Goal: Information Seeking & Learning: Find specific page/section

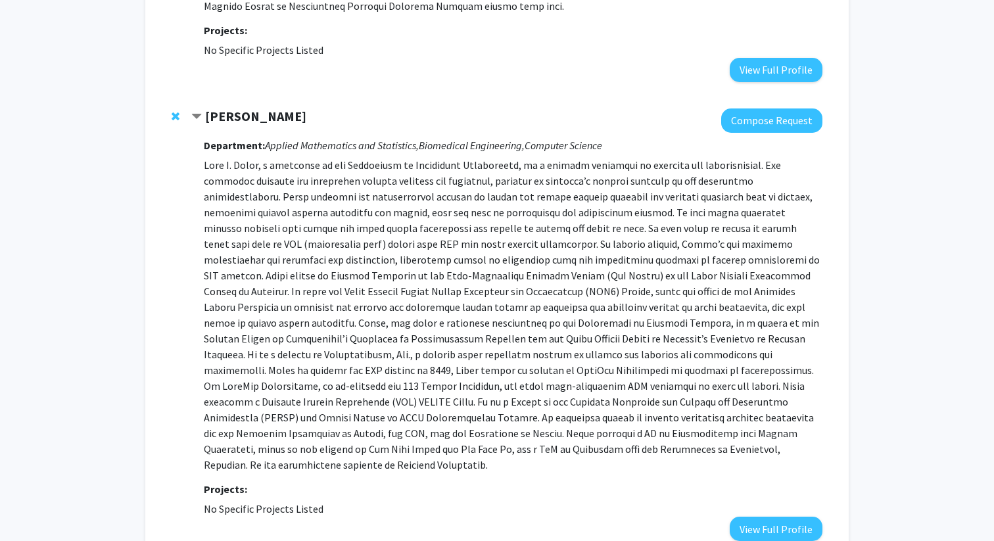
scroll to position [3663, 0]
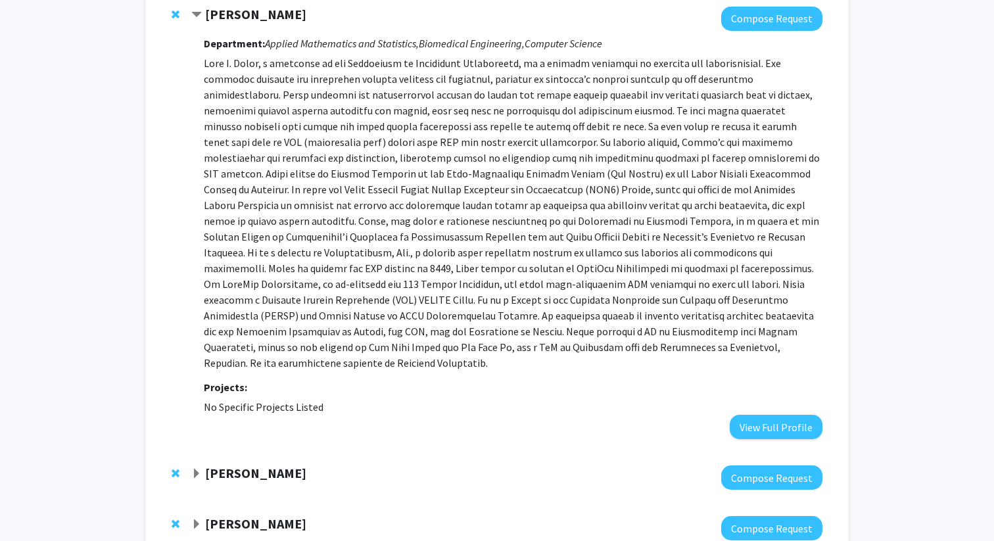
click at [280, 516] on div "Sai Oruganti" at bounding box center [333, 524] width 284 height 16
click at [251, 503] on div "Sai Oruganti Compose Request" at bounding box center [497, 528] width 677 height 51
click at [258, 516] on div at bounding box center [506, 528] width 631 height 24
click at [257, 516] on strong "Sai Oruganti" at bounding box center [255, 524] width 101 height 16
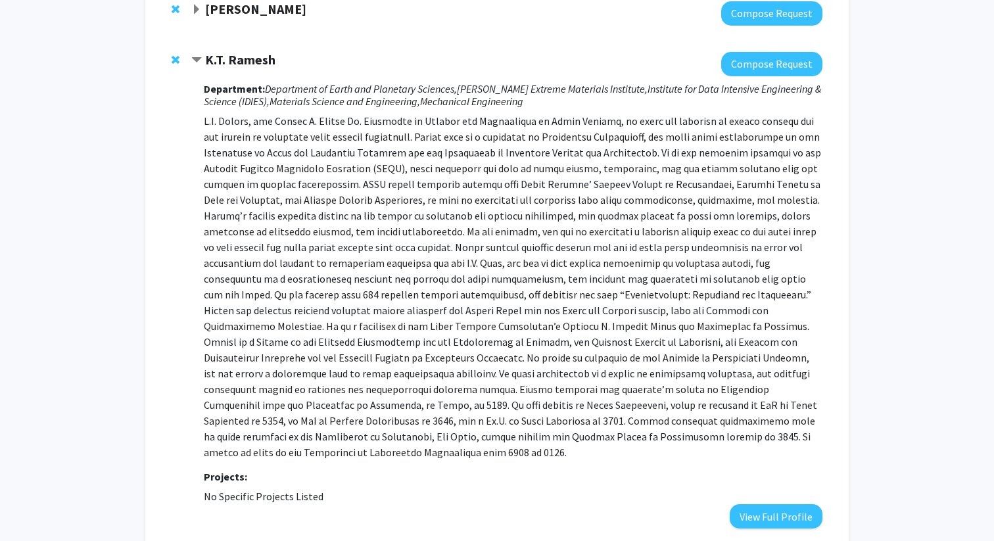
scroll to position [0, 0]
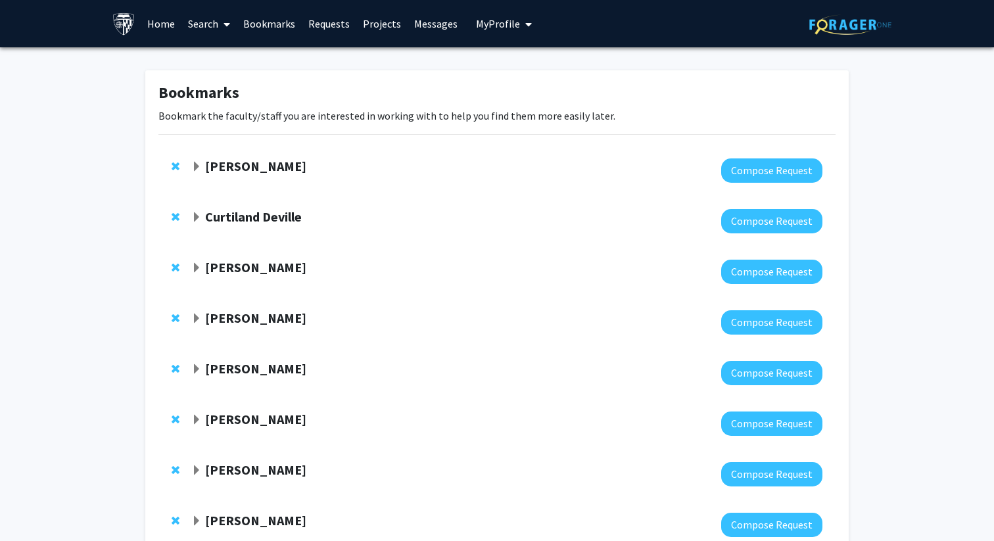
click at [203, 28] on link "Search" at bounding box center [209, 24] width 55 height 46
click at [226, 59] on span "Faculty/Staff" at bounding box center [230, 60] width 97 height 26
click at [214, 28] on link "Search" at bounding box center [209, 24] width 55 height 46
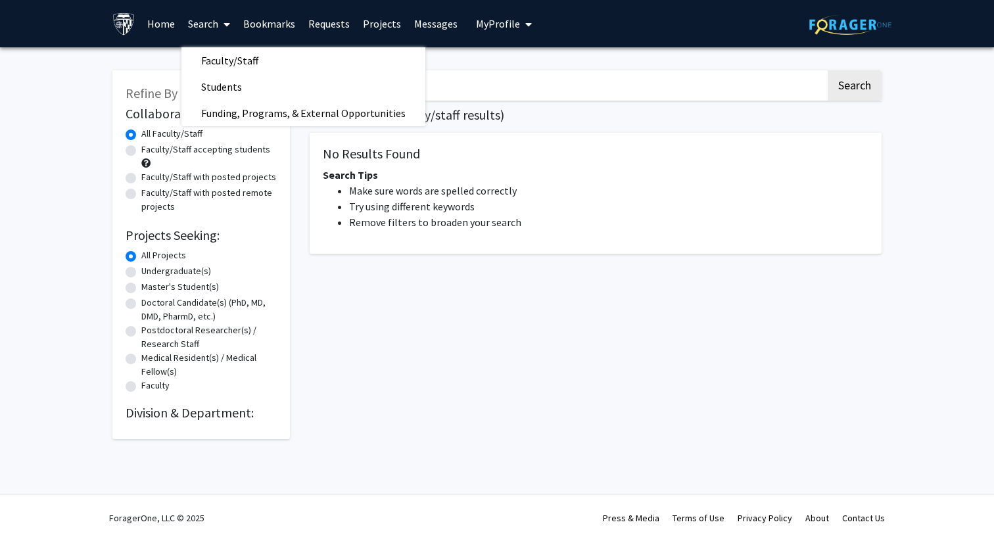
click at [218, 410] on h2 "Division & Department:" at bounding box center [201, 413] width 151 height 16
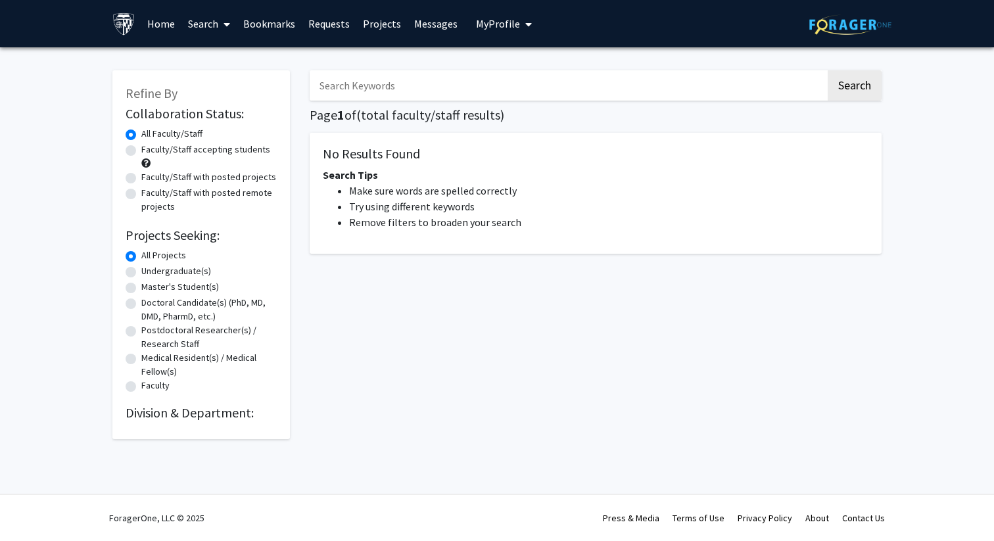
click at [395, 83] on input "Search Keywords" at bounding box center [568, 85] width 516 height 30
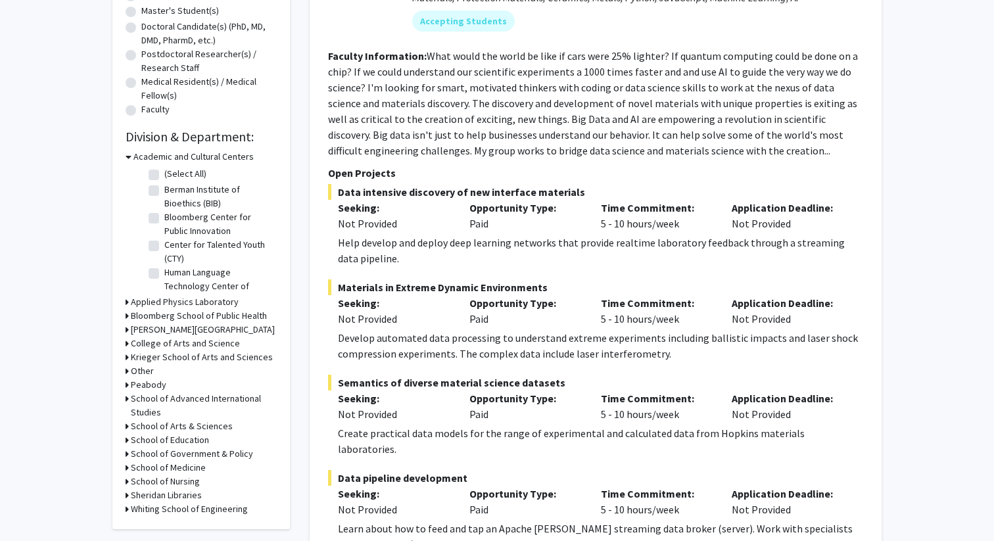
scroll to position [286, 0]
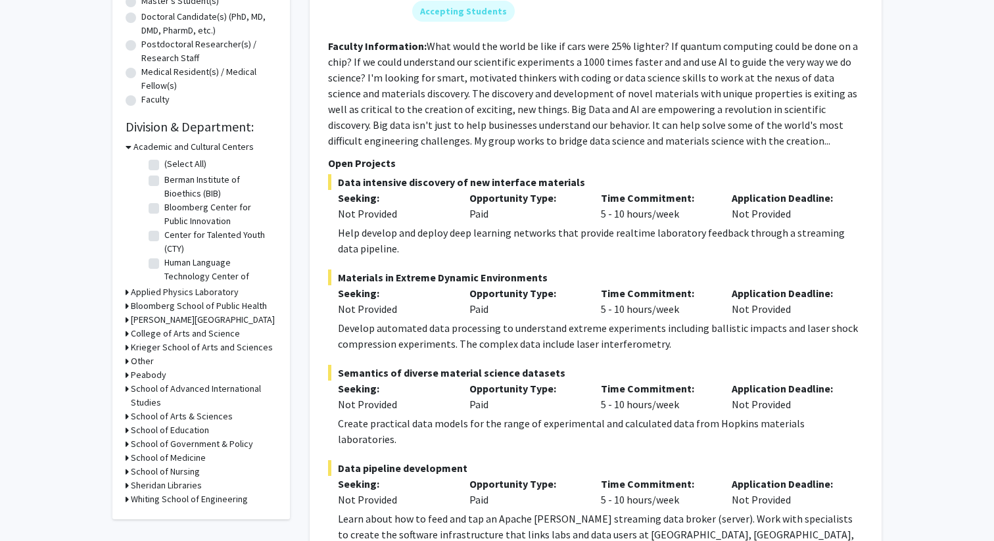
click at [187, 495] on h3 "Whiting School of Engineering" at bounding box center [189, 500] width 117 height 14
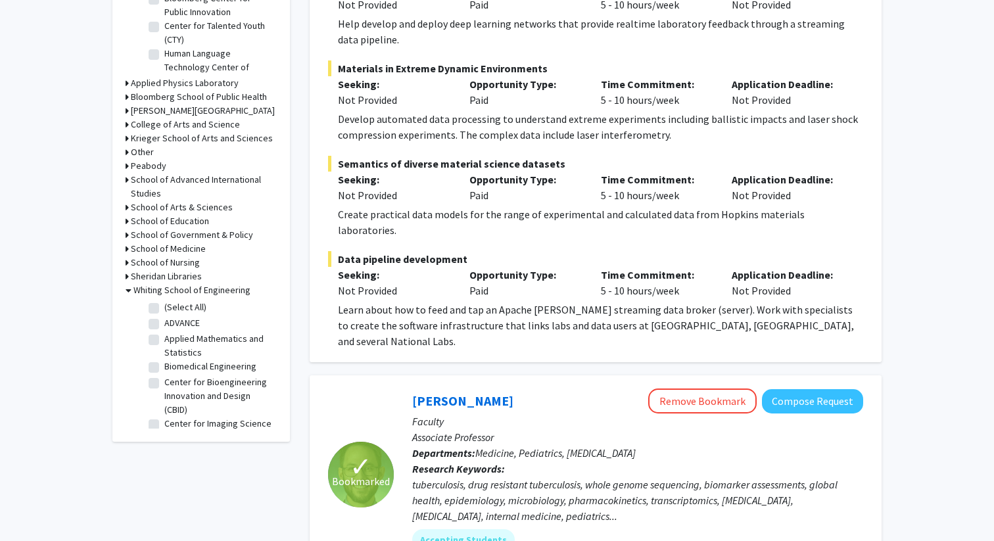
scroll to position [472, 0]
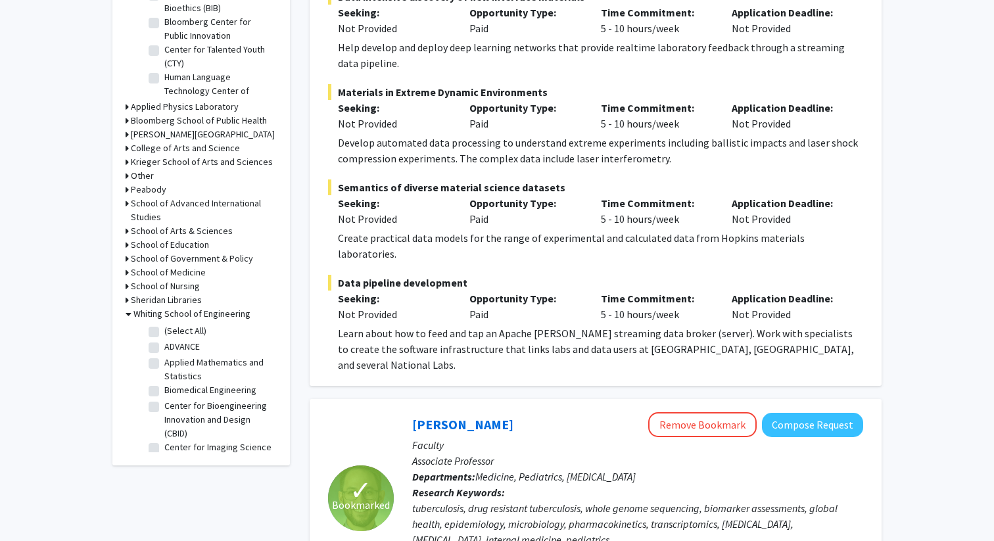
click at [178, 278] on h3 "School of Medicine" at bounding box center [168, 273] width 75 height 14
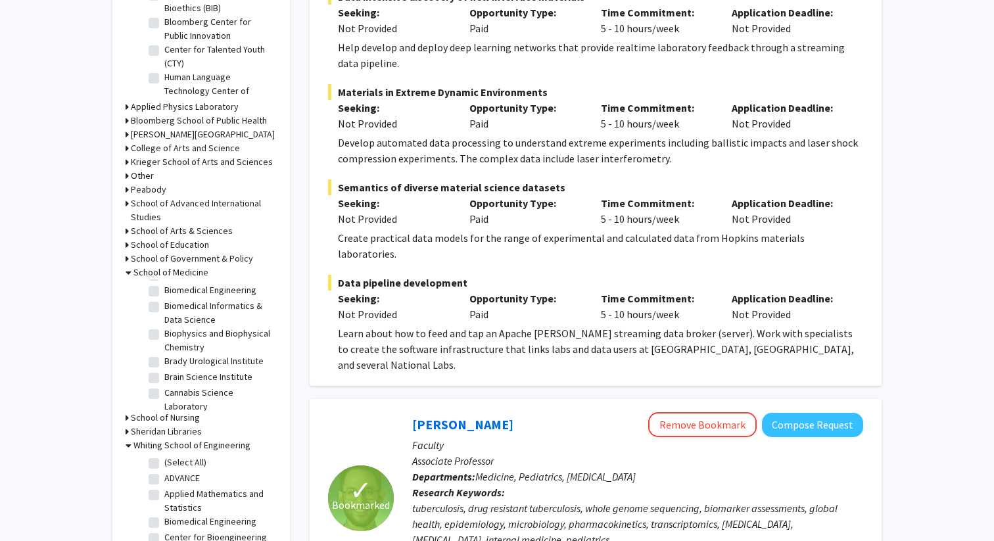
scroll to position [216, 0]
click at [164, 301] on label "Biomedical Informatics & Data Science" at bounding box center [218, 311] width 109 height 28
click at [164, 301] on input "Biomedical Informatics & Data Science" at bounding box center [168, 301] width 9 height 9
checkbox input "true"
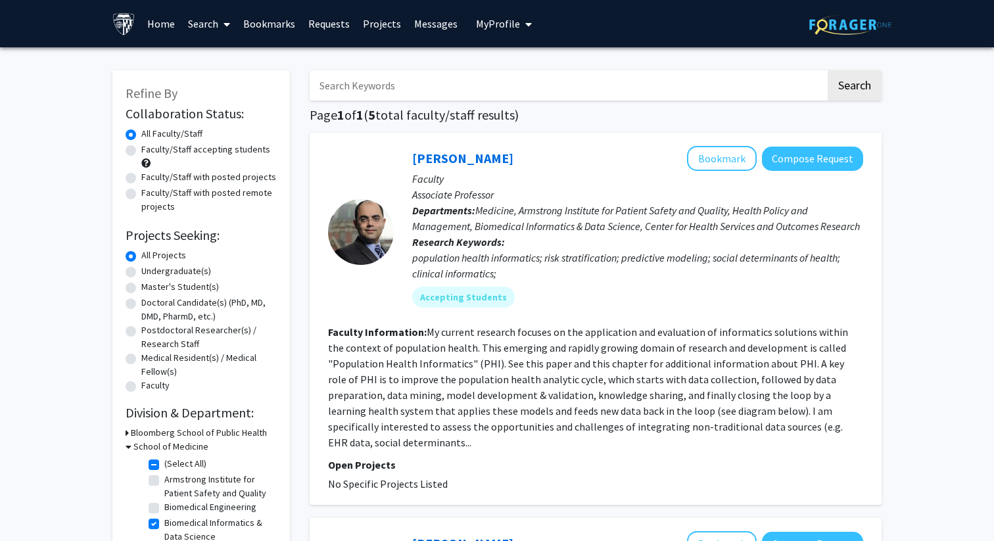
click at [806, 433] on section "Faculty Information: My current research focuses on the application and evaluat…" at bounding box center [595, 387] width 535 height 126
click at [804, 429] on fg-read-more "My current research focuses on the application and evaluation of informatics so…" at bounding box center [588, 388] width 520 height 124
drag, startPoint x: 461, startPoint y: 466, endPoint x: 383, endPoint y: 166, distance: 310.6
click at [383, 166] on fg-search-faculty "[PERSON_NAME] Bookmark Compose Request Faculty Associate Professor Departments:…" at bounding box center [595, 319] width 535 height 346
copy fg-search-faculty "[PERSON_NAME] Bookmark Compose Request Faculty Associate Professor Departments:…"
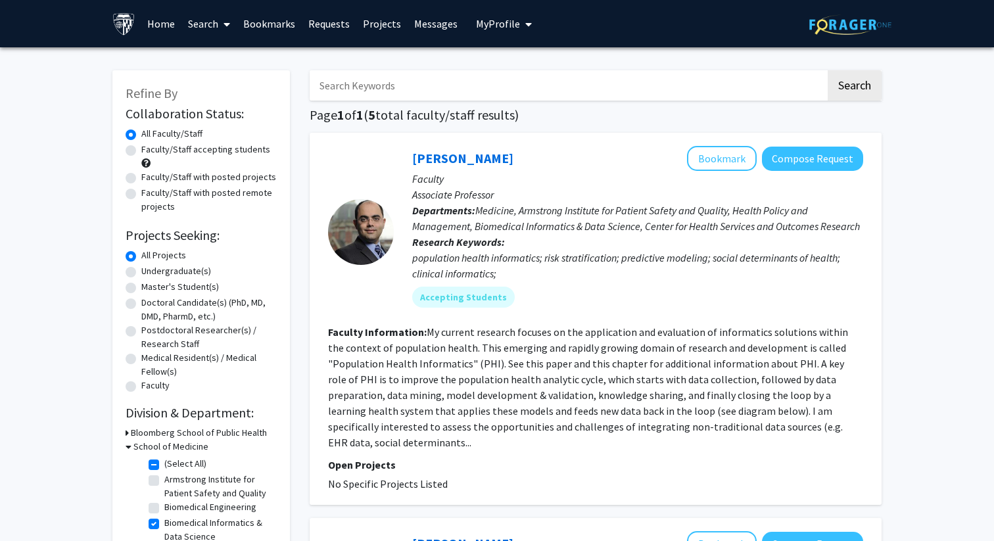
copy fg-search-faculty "[PERSON_NAME] Bookmark Compose Request Faculty Associate Professor Departments:…"
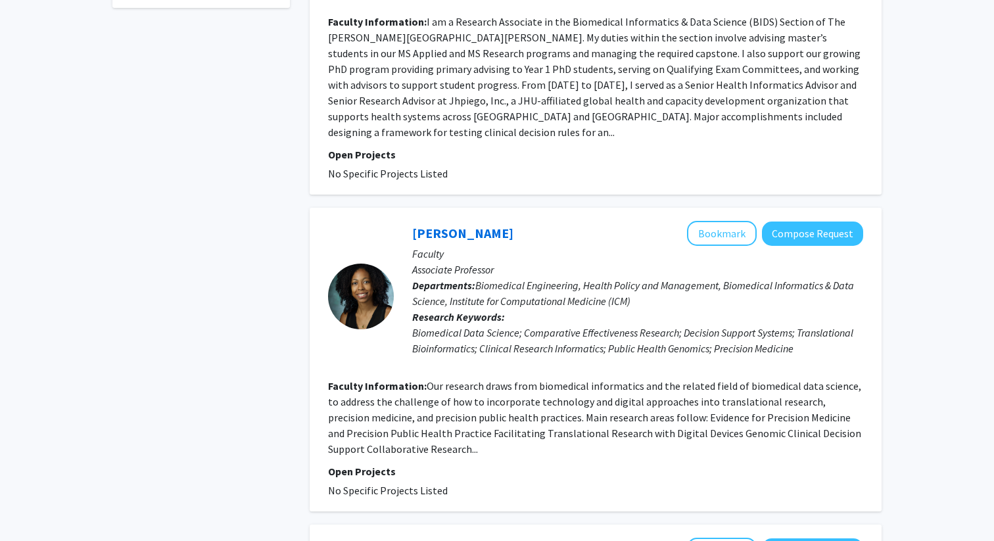
scroll to position [612, 0]
drag, startPoint x: 471, startPoint y: 453, endPoint x: 406, endPoint y: 205, distance: 256.8
click at [406, 220] on fg-search-faculty "[PERSON_NAME] Bookmark Compose Request Faculty Associate Professor Departments:…" at bounding box center [595, 359] width 535 height 278
copy fg-search-faculty "[PERSON_NAME] Bookmark Compose Request Faculty Associate Professor Departments:…"
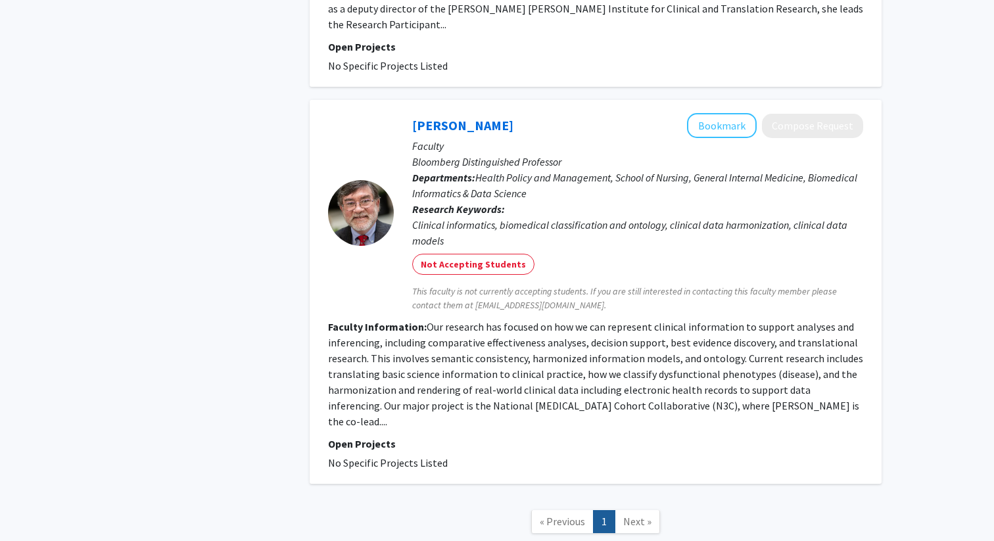
scroll to position [1354, 0]
click at [479, 435] on p "Open Projects" at bounding box center [595, 443] width 535 height 16
drag, startPoint x: 470, startPoint y: 395, endPoint x: 412, endPoint y: 68, distance: 332.0
click at [412, 112] on fg-search-faculty "[PERSON_NAME] Bookmark Compose Request Faculty Bloomberg Distinguished Professo…" at bounding box center [595, 291] width 535 height 358
copy fg-search-faculty "Loremipsumd Sitam Consecte Adipisc Elitsed Doeiusm Temporinc Utlaboreetdol Magn…"
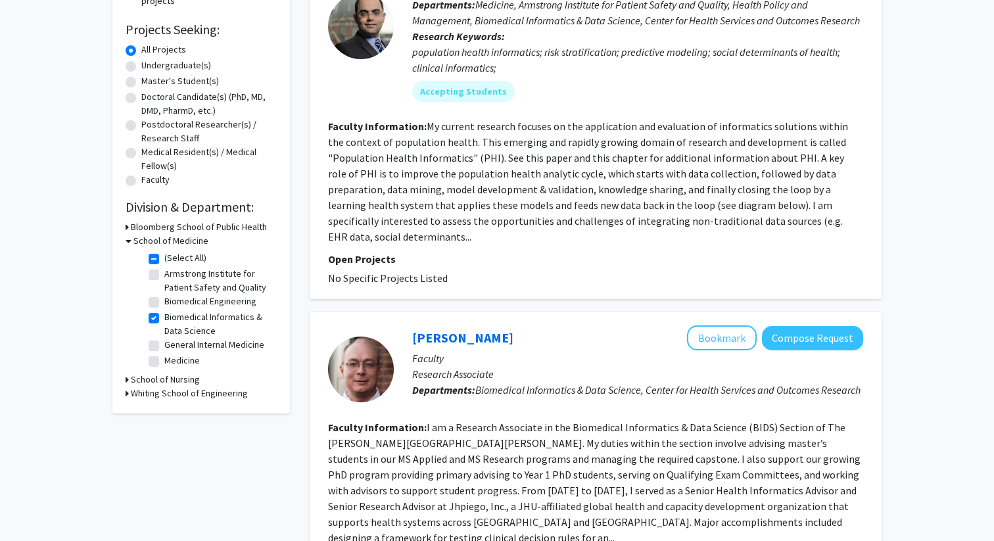
scroll to position [0, 0]
